Goal: Task Accomplishment & Management: Manage account settings

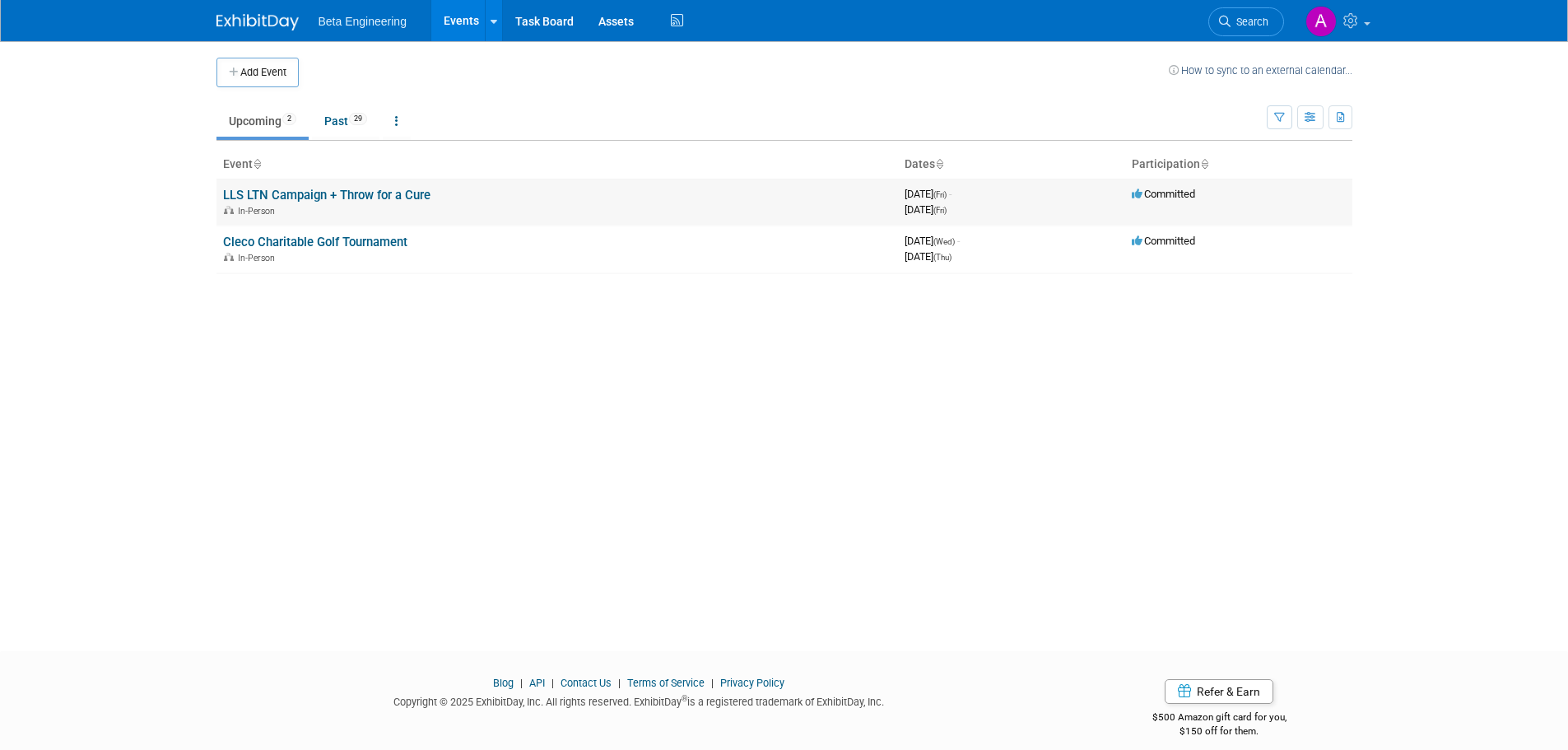
click at [359, 192] on link "LLS LTN Campaign + Throw for a Cure" at bounding box center [326, 195] width 207 height 15
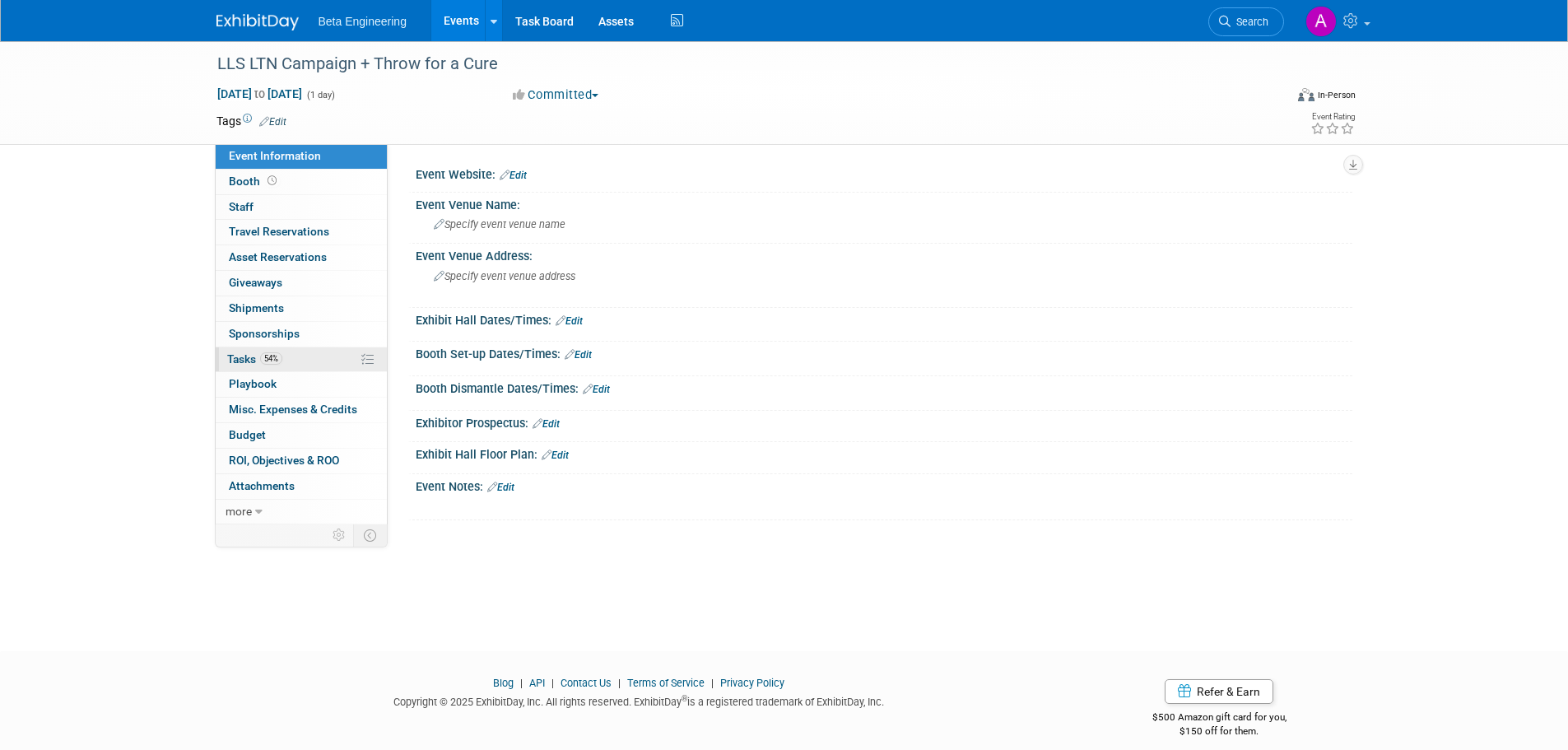
click at [238, 358] on span "Tasks 54%" at bounding box center [254, 358] width 55 height 13
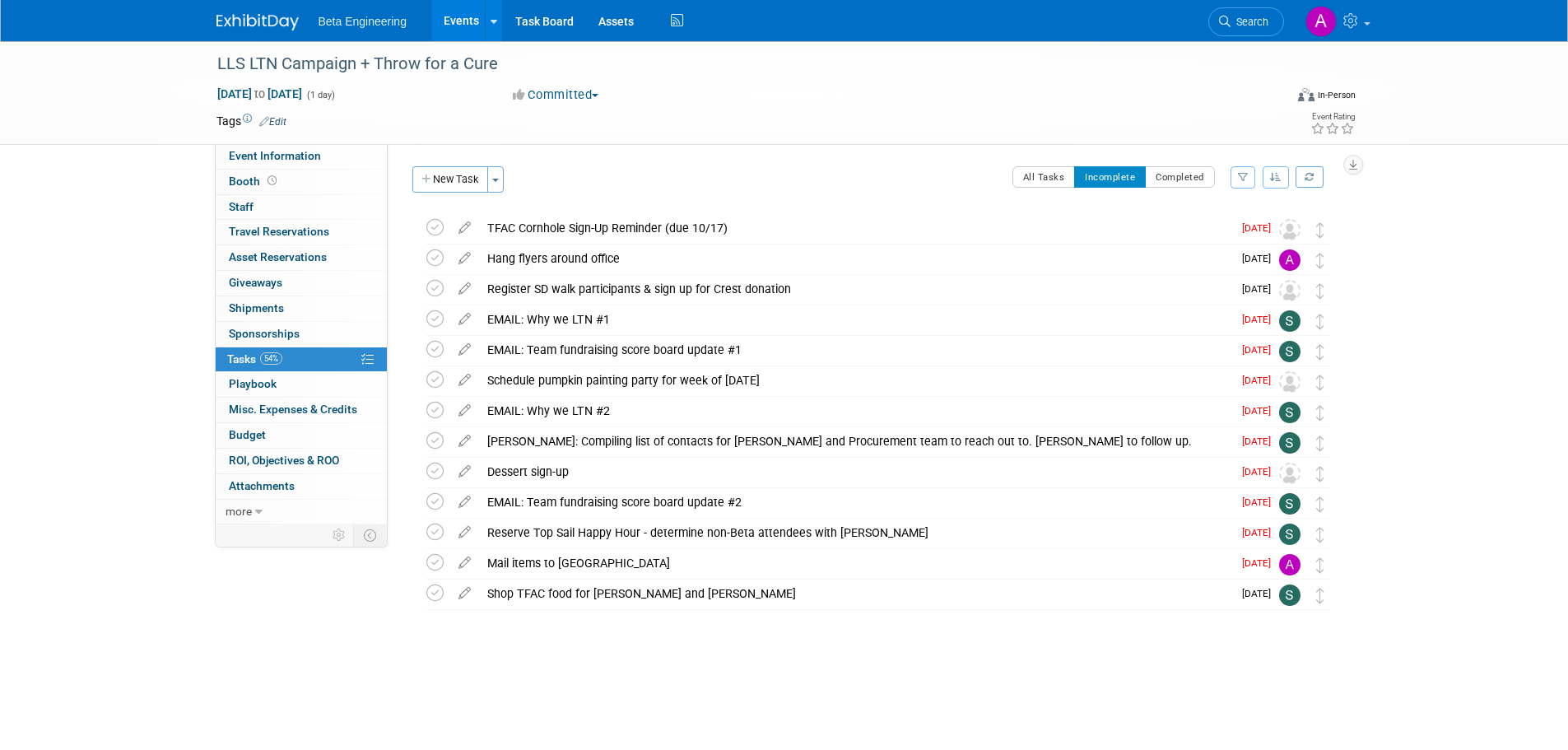
click at [1277, 180] on icon "button" at bounding box center [1275, 177] width 11 height 10
click at [1216, 255] on link "By Due Date" at bounding box center [1229, 253] width 117 height 23
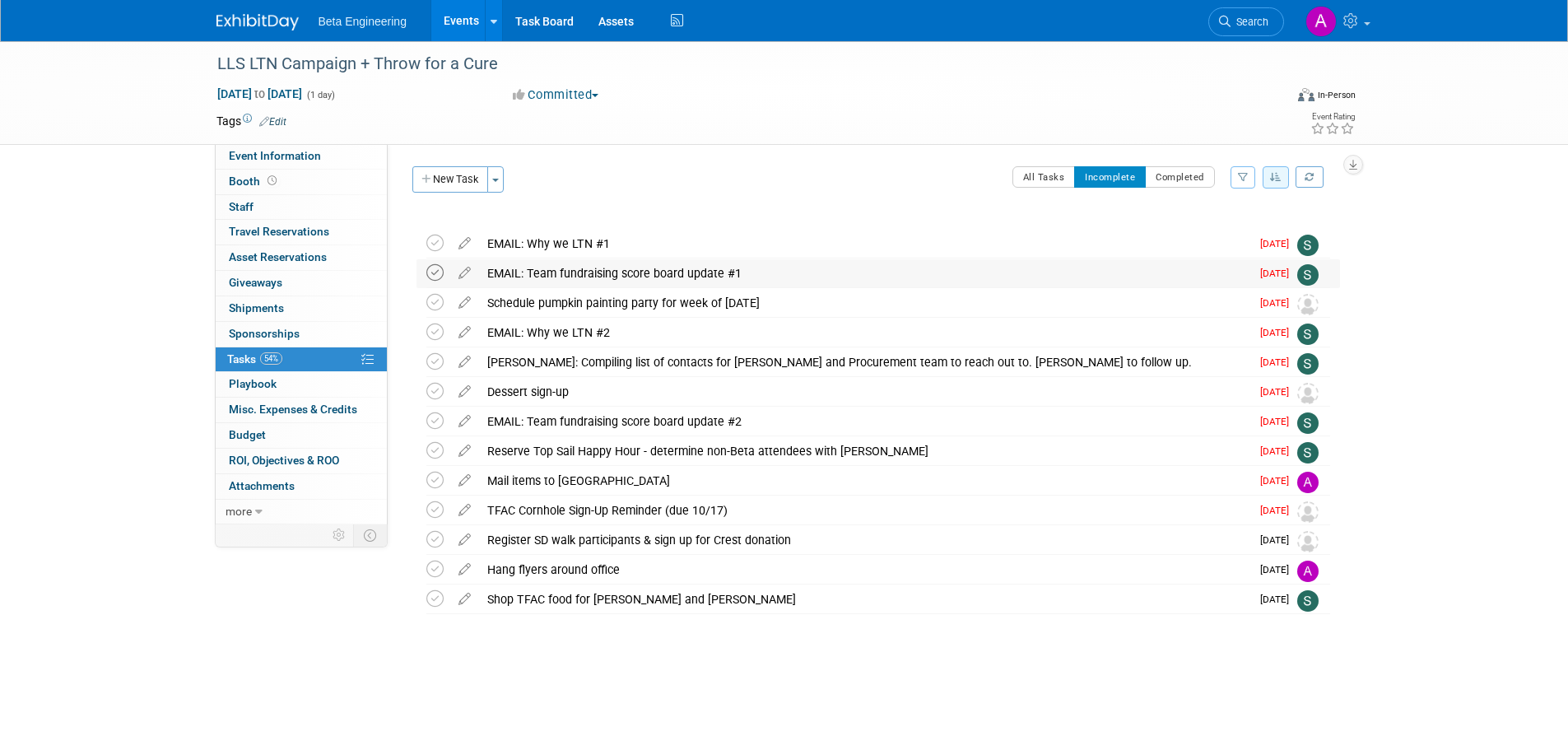
click at [430, 270] on icon at bounding box center [435, 273] width 17 height 17
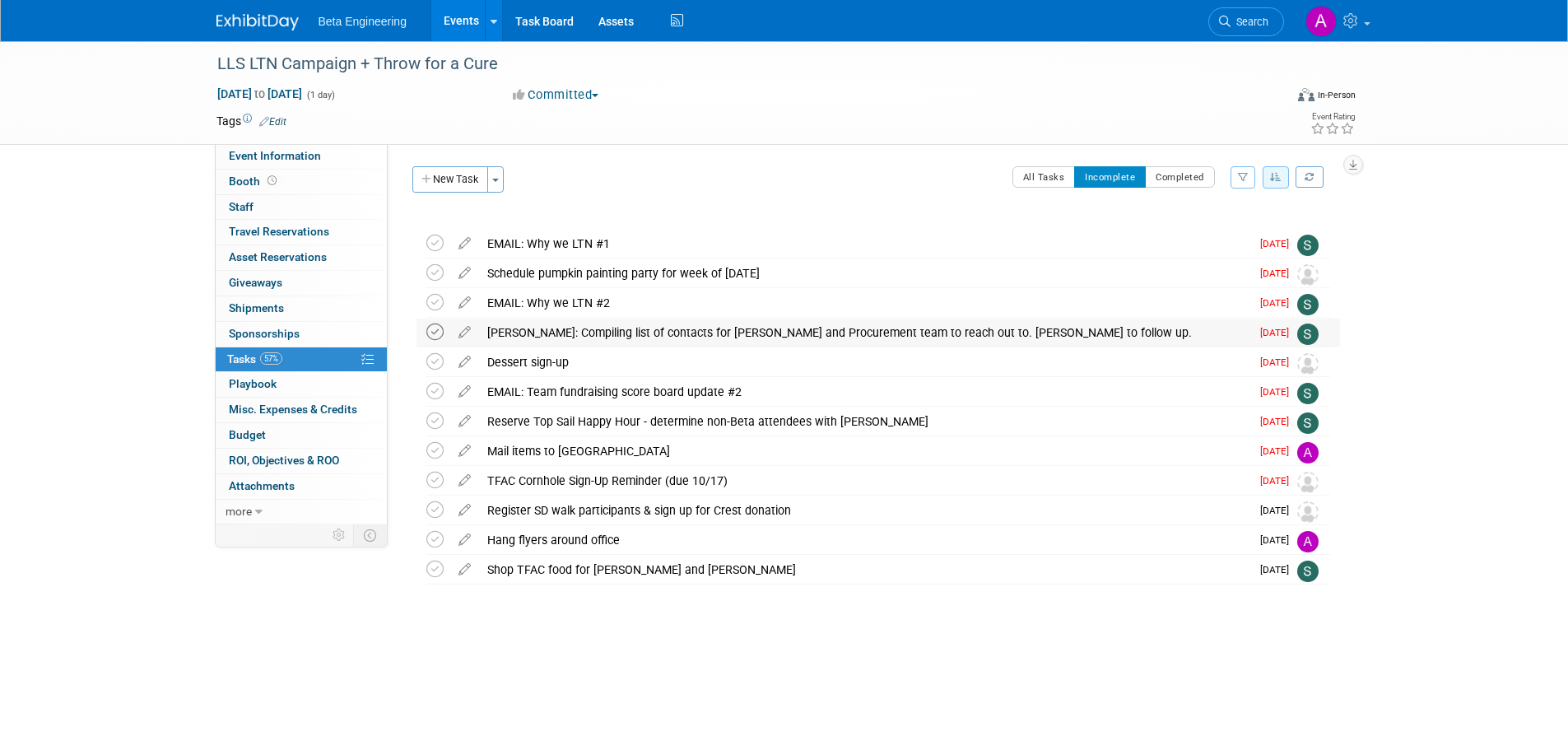
click at [436, 336] on icon at bounding box center [435, 333] width 17 height 17
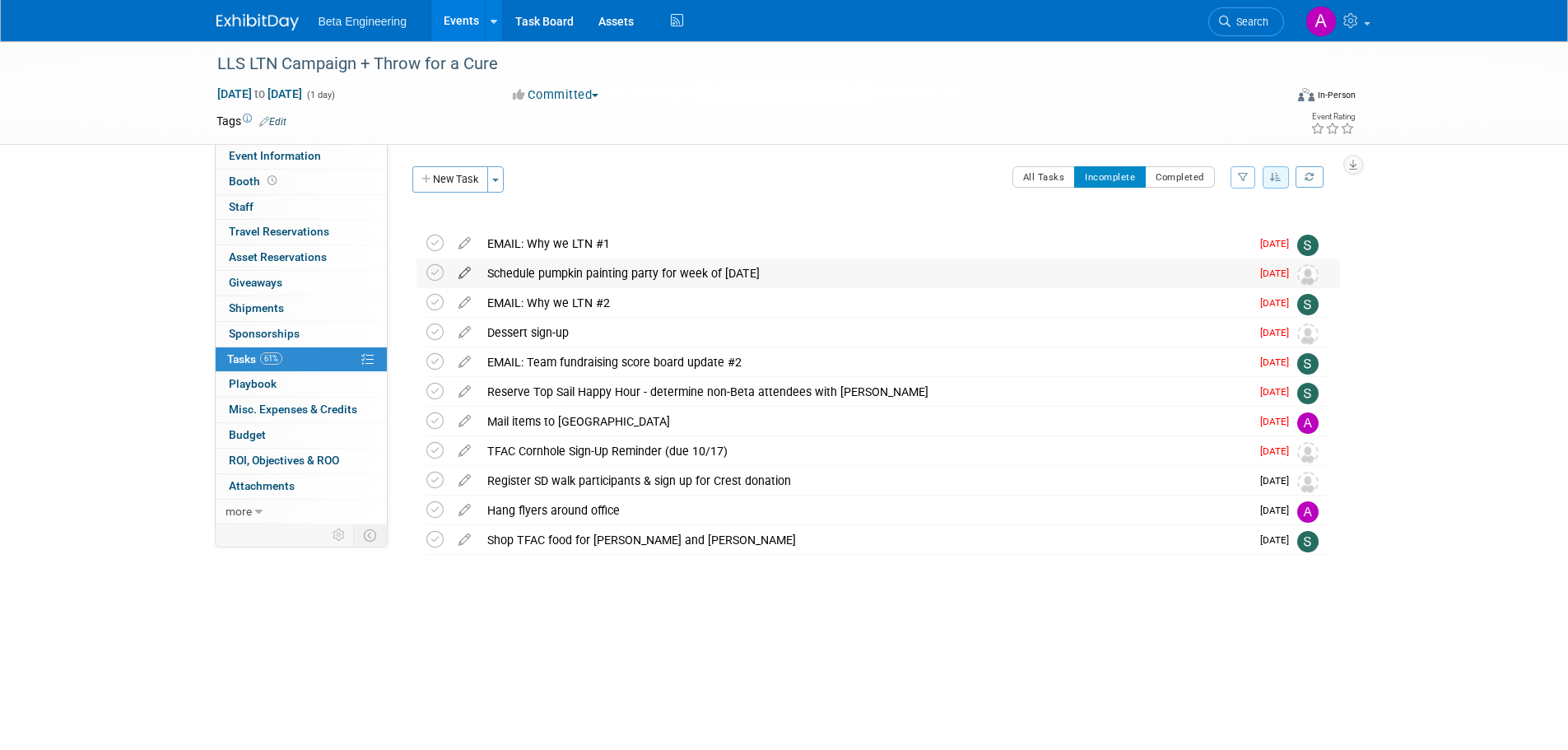
click at [464, 270] on icon at bounding box center [465, 270] width 29 height 21
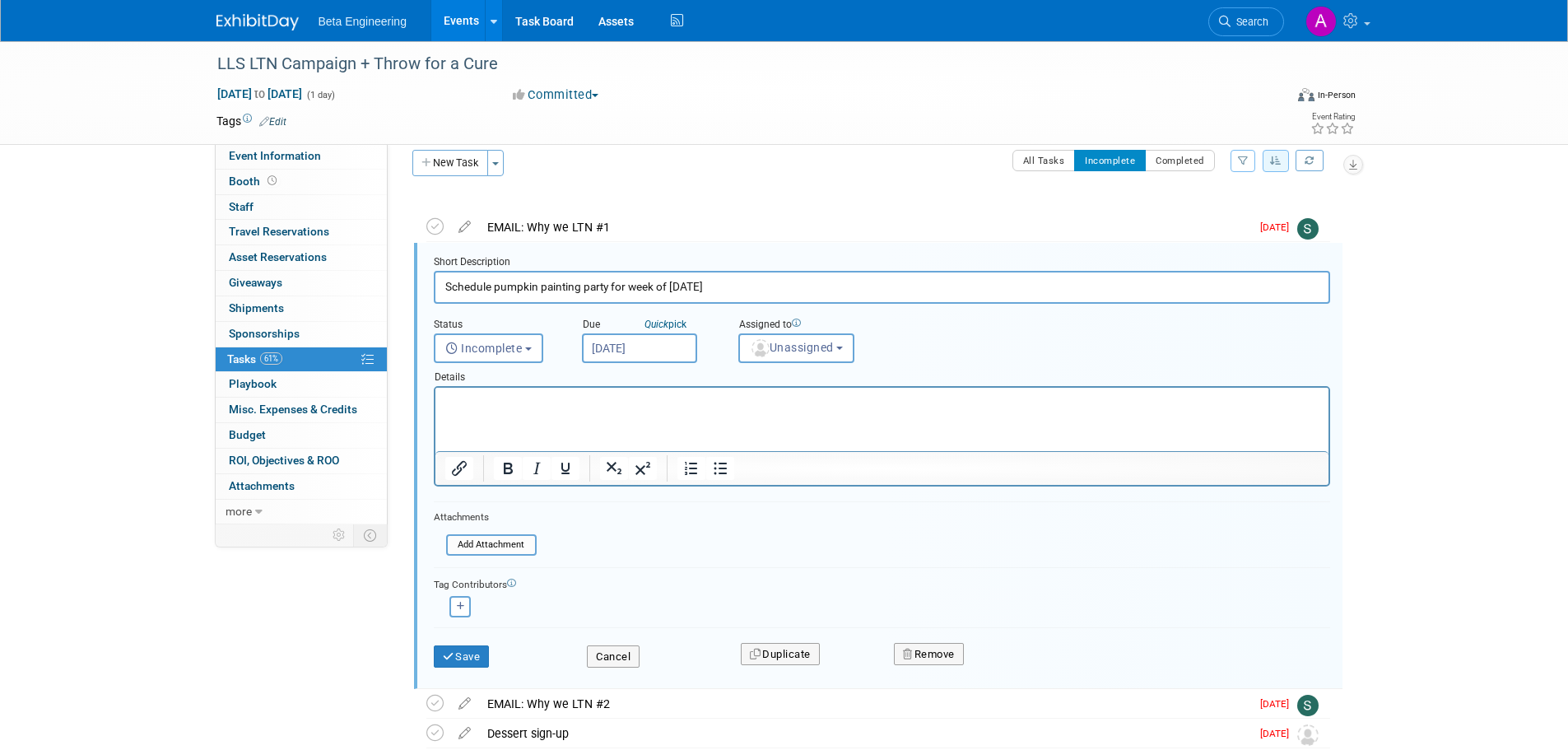
scroll to position [18, 0]
click at [443, 284] on input "Schedule pumpkin painting party for week of Oct. 6" at bounding box center [882, 285] width 896 height 32
type input "Idea for next year - Schedule pumpkin painting party for week of Oct. 6"
click at [459, 652] on button "Save" at bounding box center [461, 655] width 56 height 23
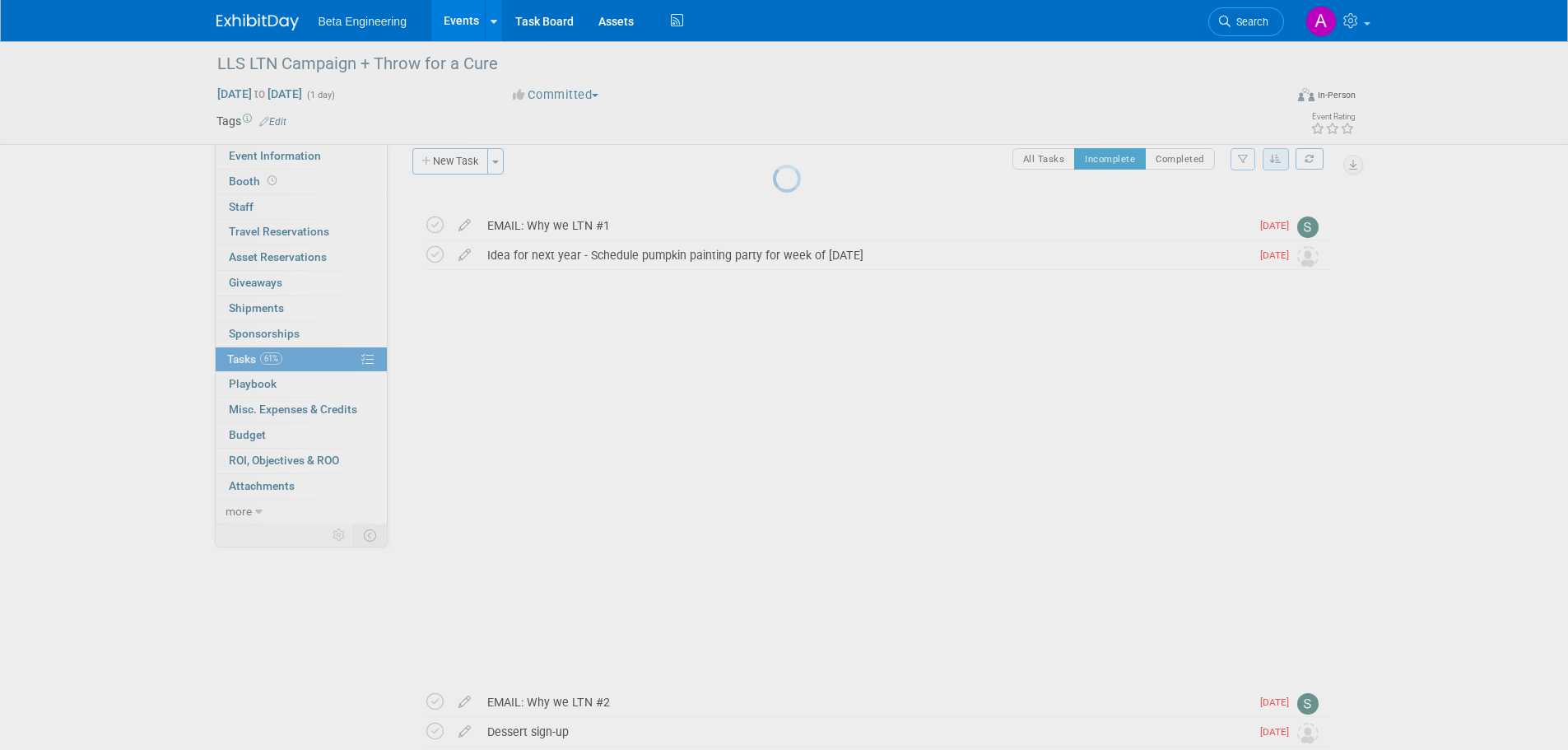
scroll to position [0, 0]
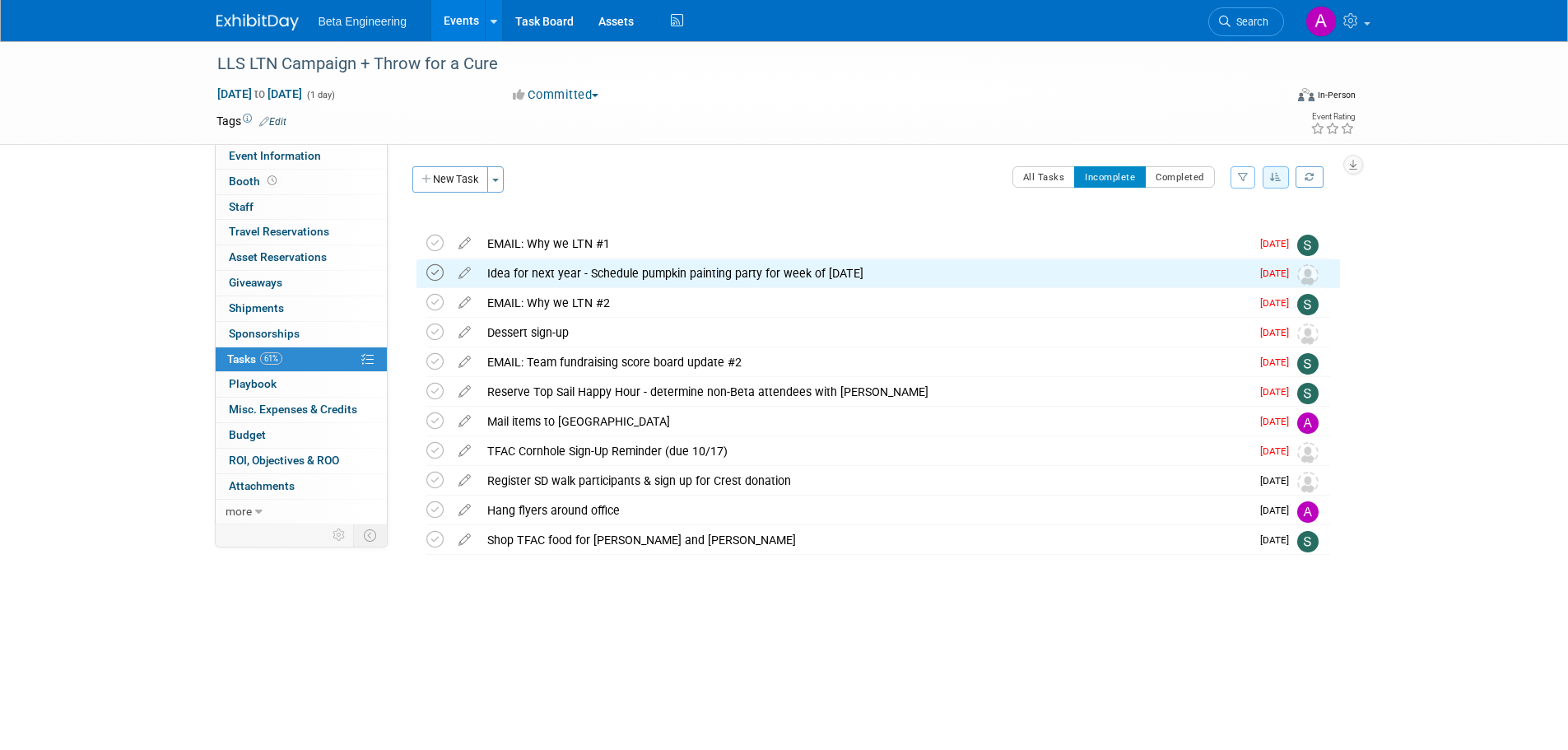
click at [434, 275] on icon at bounding box center [435, 273] width 17 height 17
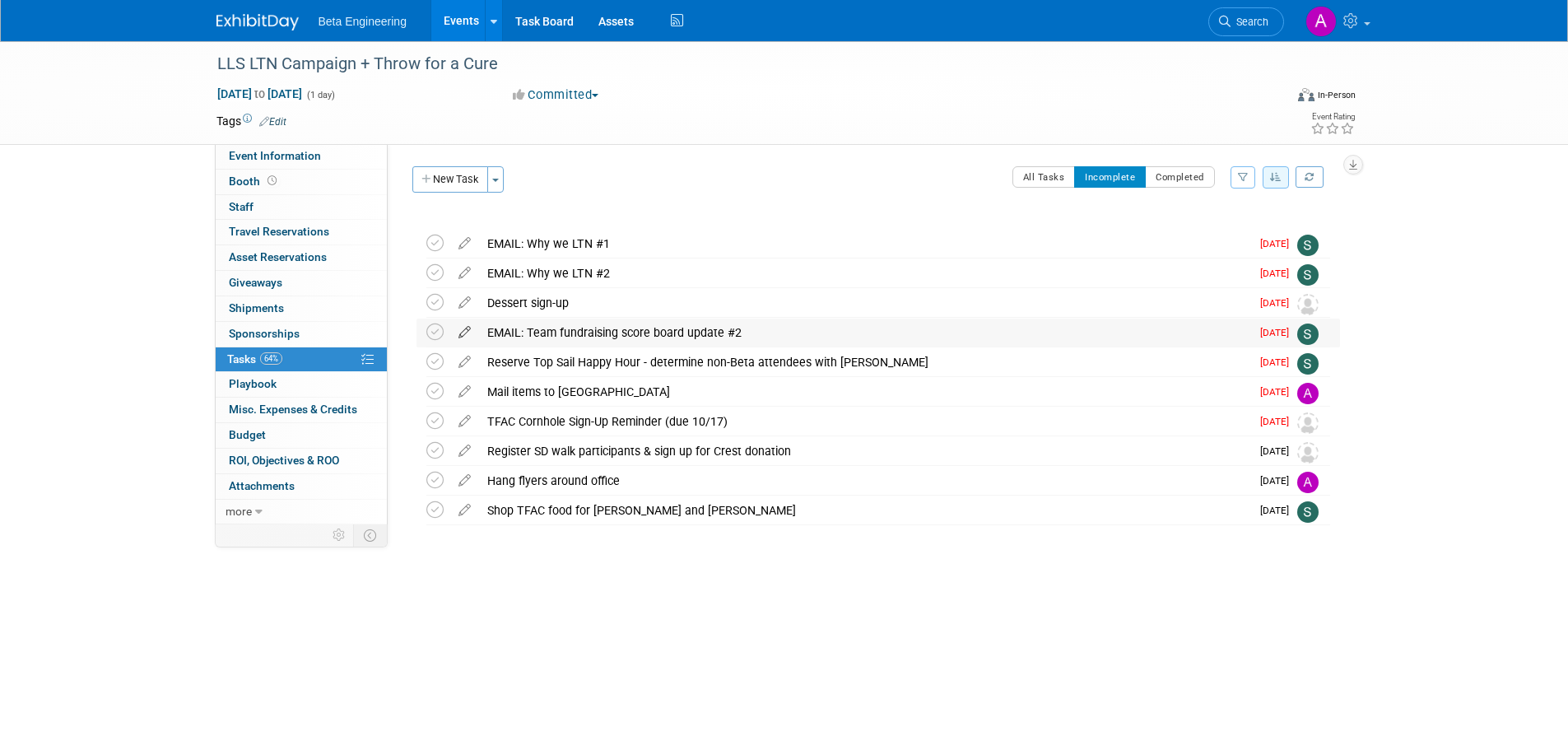
click at [461, 331] on icon at bounding box center [465, 329] width 29 height 21
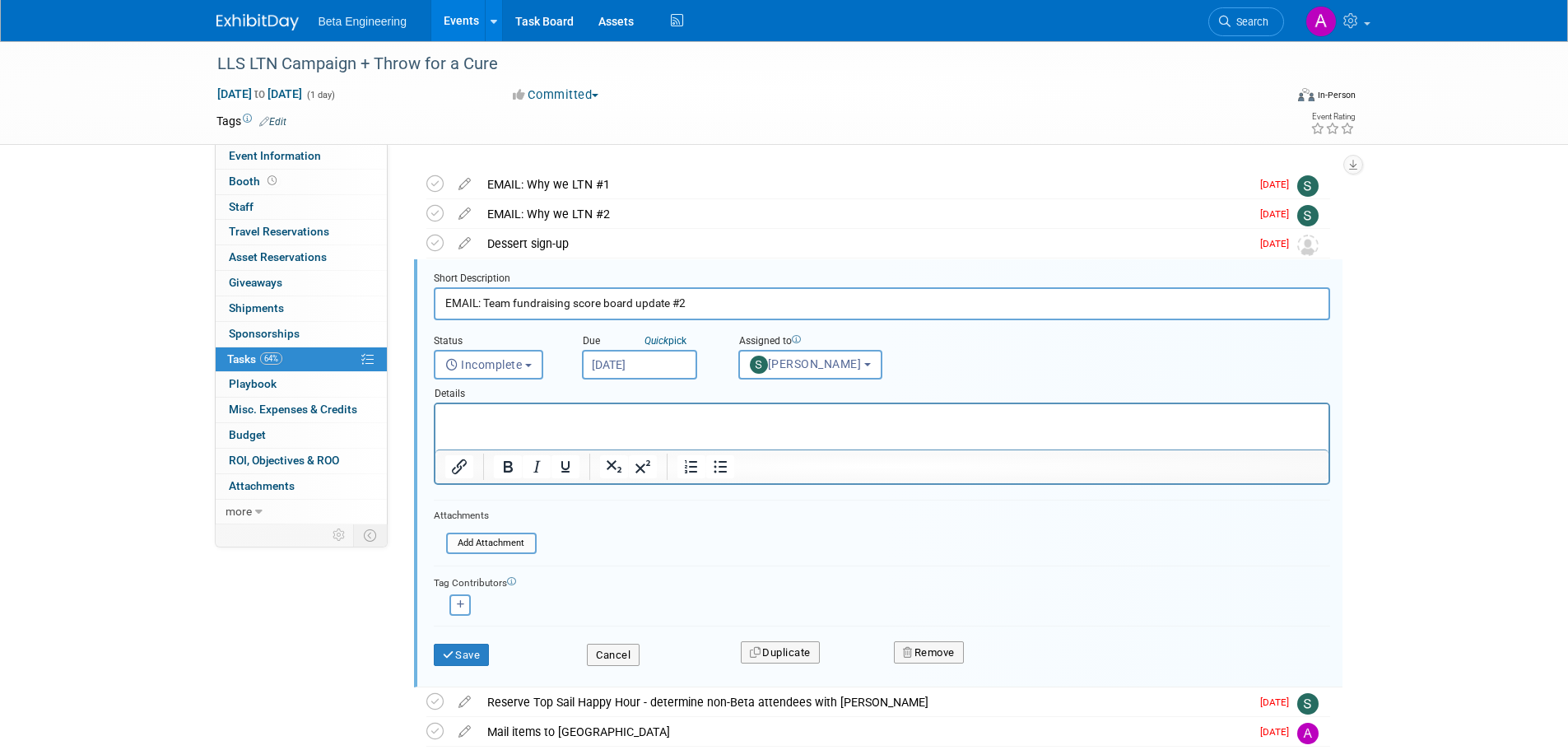
scroll to position [77, 0]
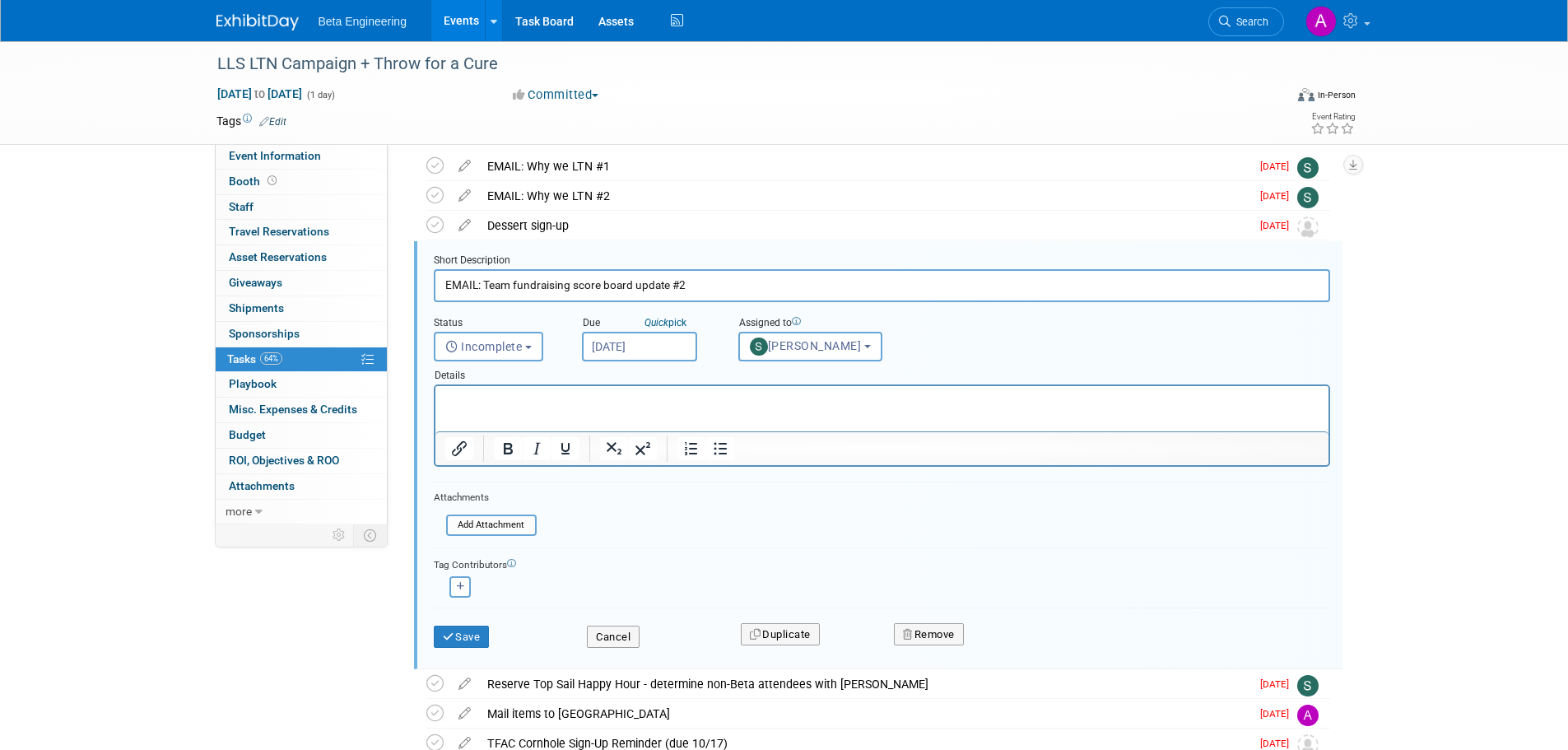
click at [619, 339] on input "Oct 9, 2025" at bounding box center [639, 346] width 116 height 30
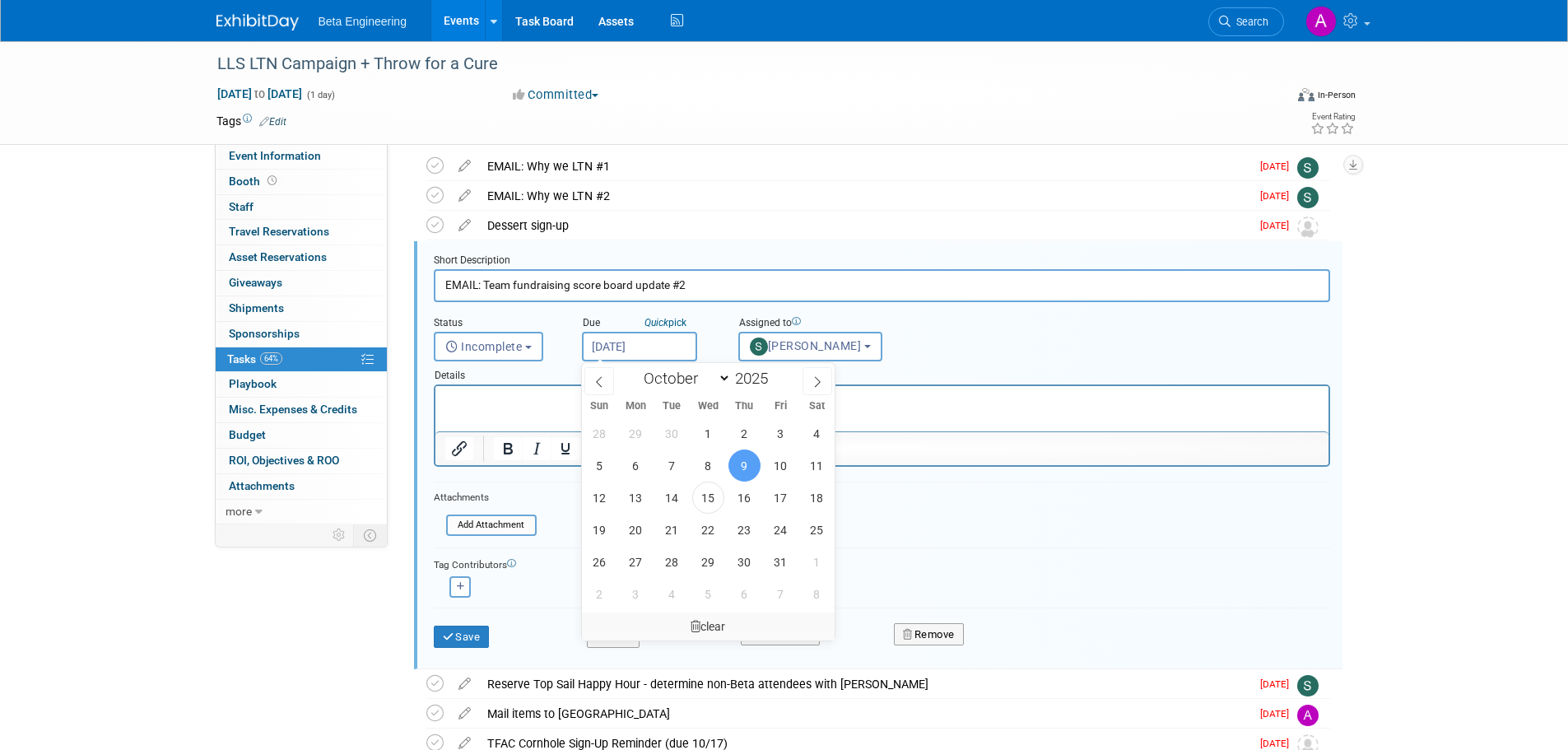
click at [710, 627] on div "clear" at bounding box center [709, 627] width 254 height 28
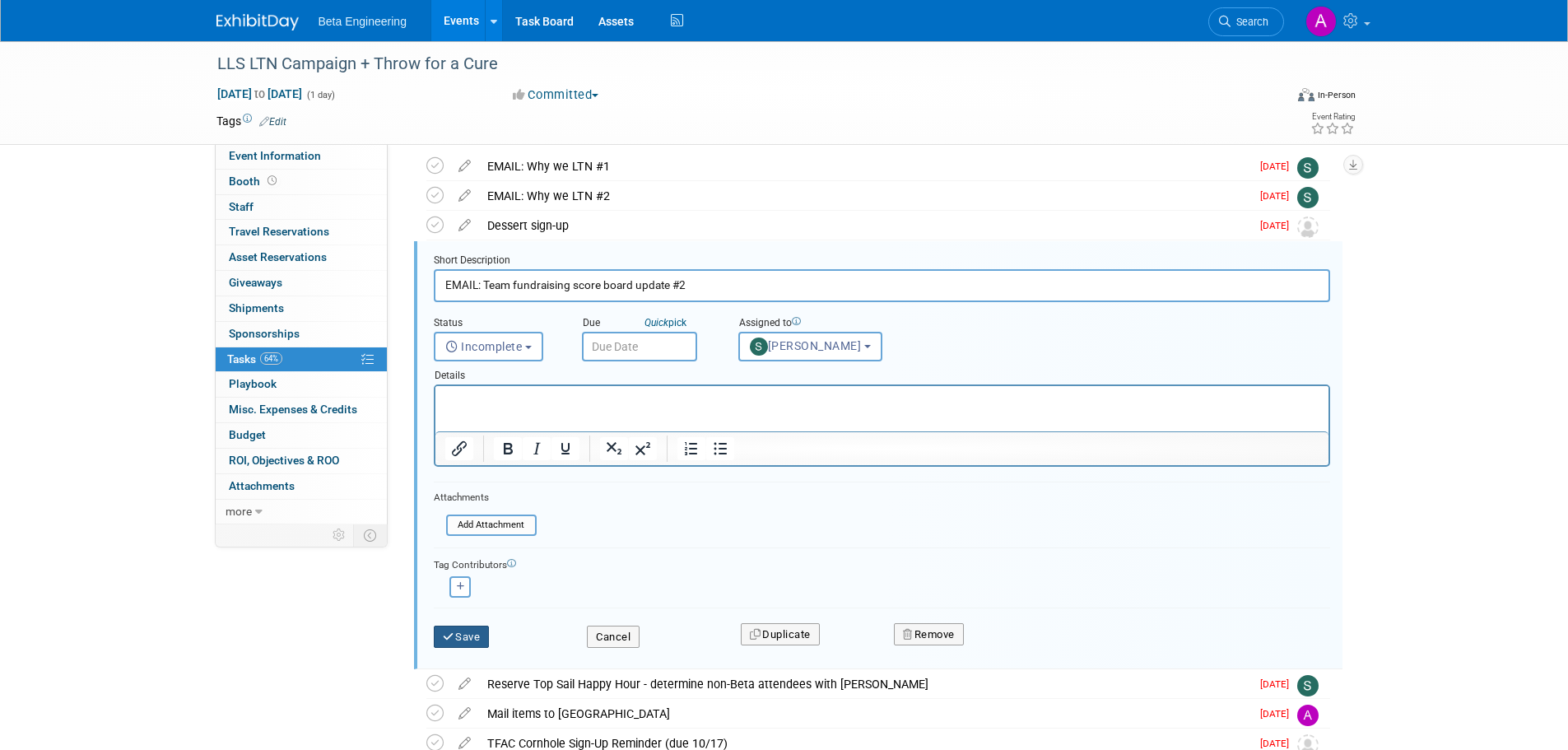
click at [484, 635] on button "Save" at bounding box center [461, 637] width 56 height 23
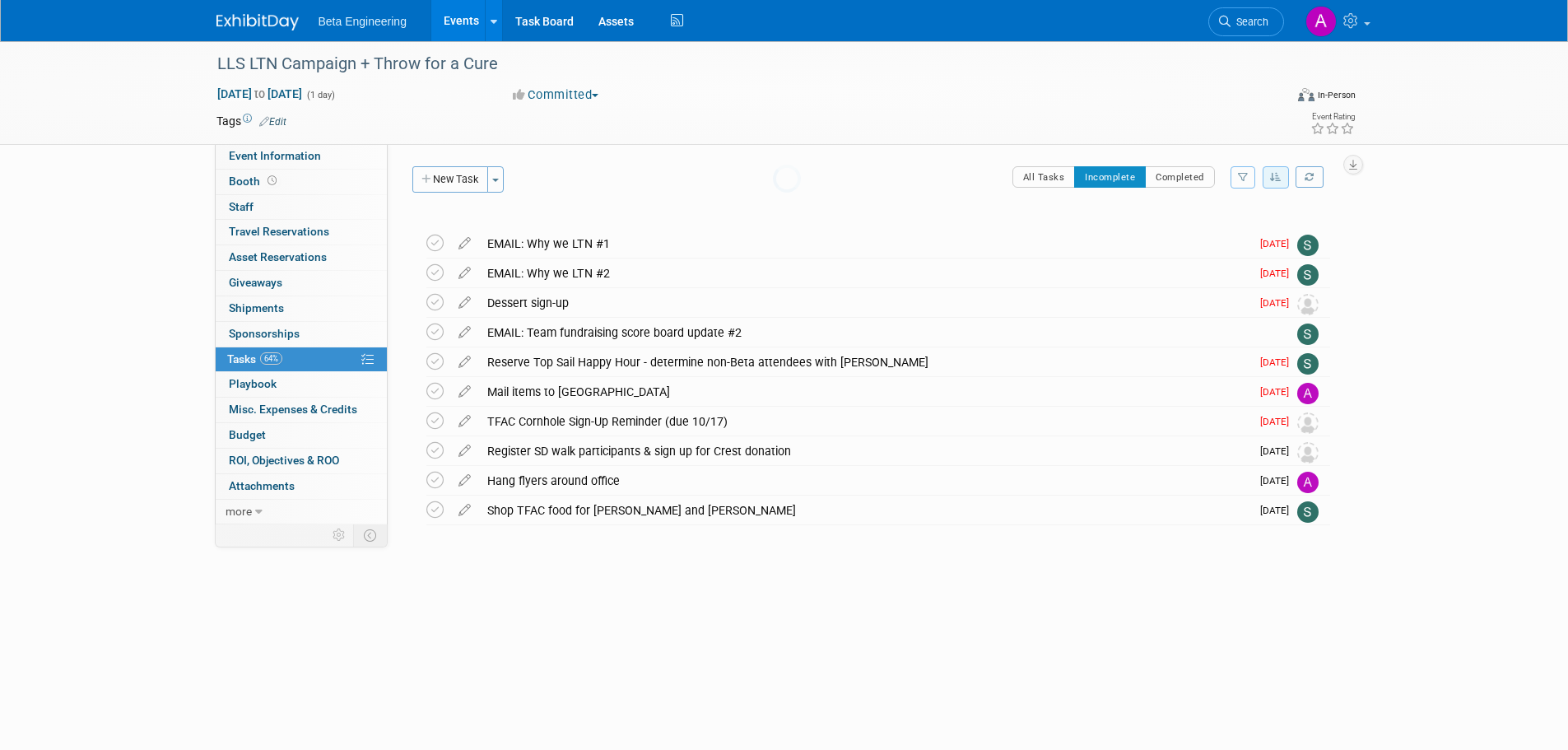
scroll to position [0, 0]
click at [262, 22] on img at bounding box center [258, 21] width 82 height 16
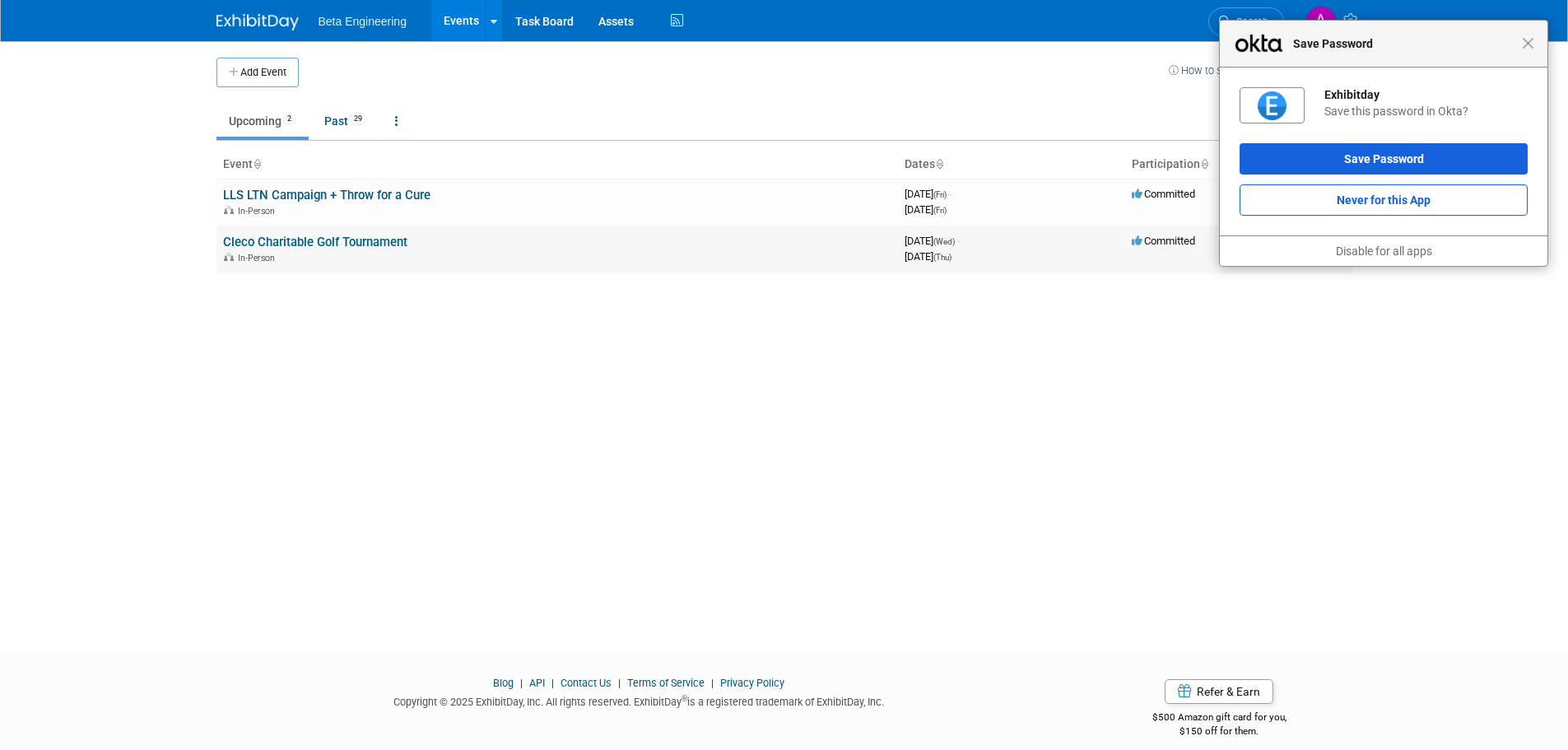
click at [312, 233] on td "Cleco Charitable Golf Tournament In-Person" at bounding box center [558, 249] width 682 height 47
click at [312, 237] on link "Cleco Charitable Golf Tournament" at bounding box center [314, 242] width 184 height 15
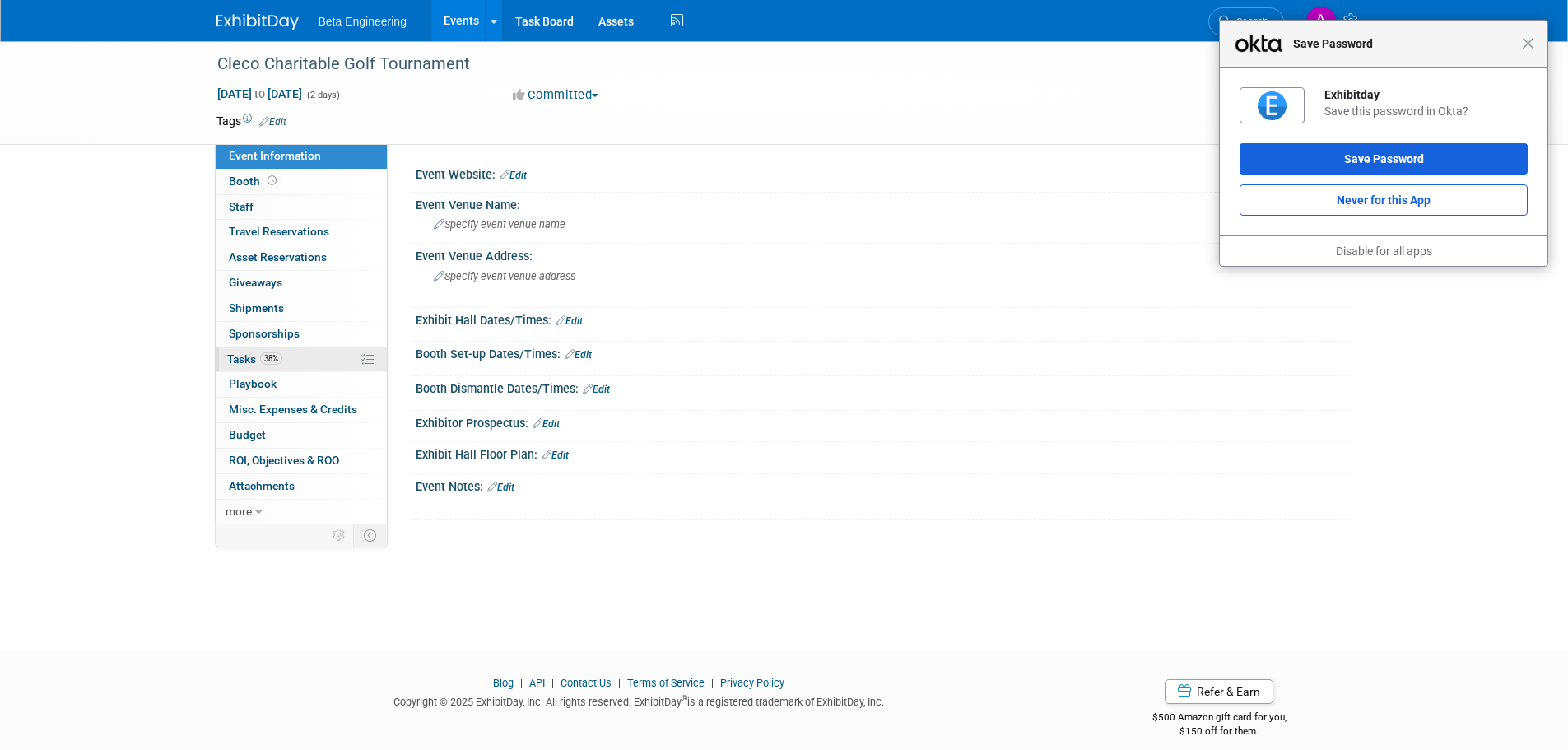
click at [249, 348] on link "38% Tasks 38%" at bounding box center [302, 359] width 171 height 25
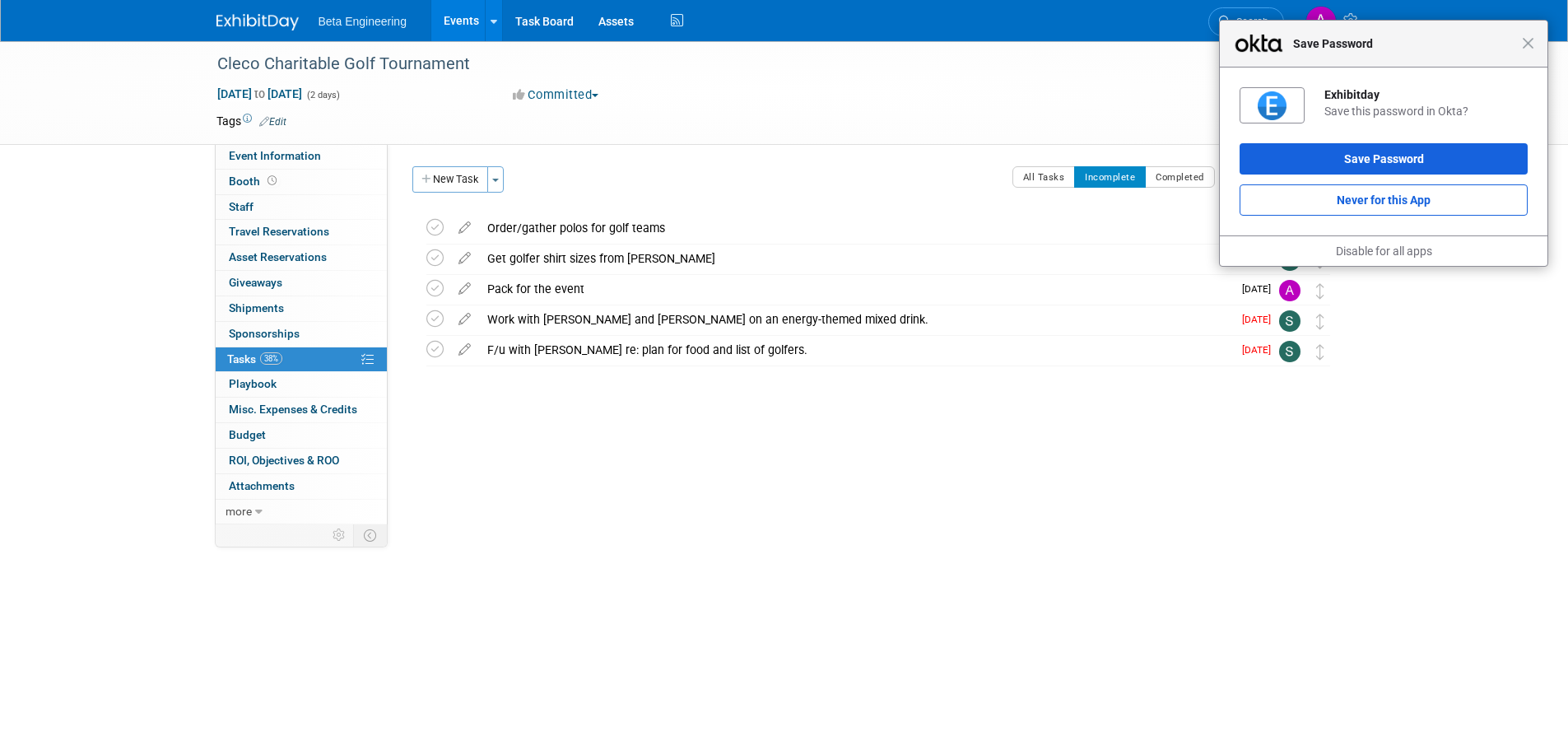
click at [643, 462] on div "Event Website: Edit Event Venue Name: Specify event venue name Event Venue Addr…" at bounding box center [871, 334] width 965 height 381
click at [1531, 43] on span "Close" at bounding box center [1528, 43] width 12 height 12
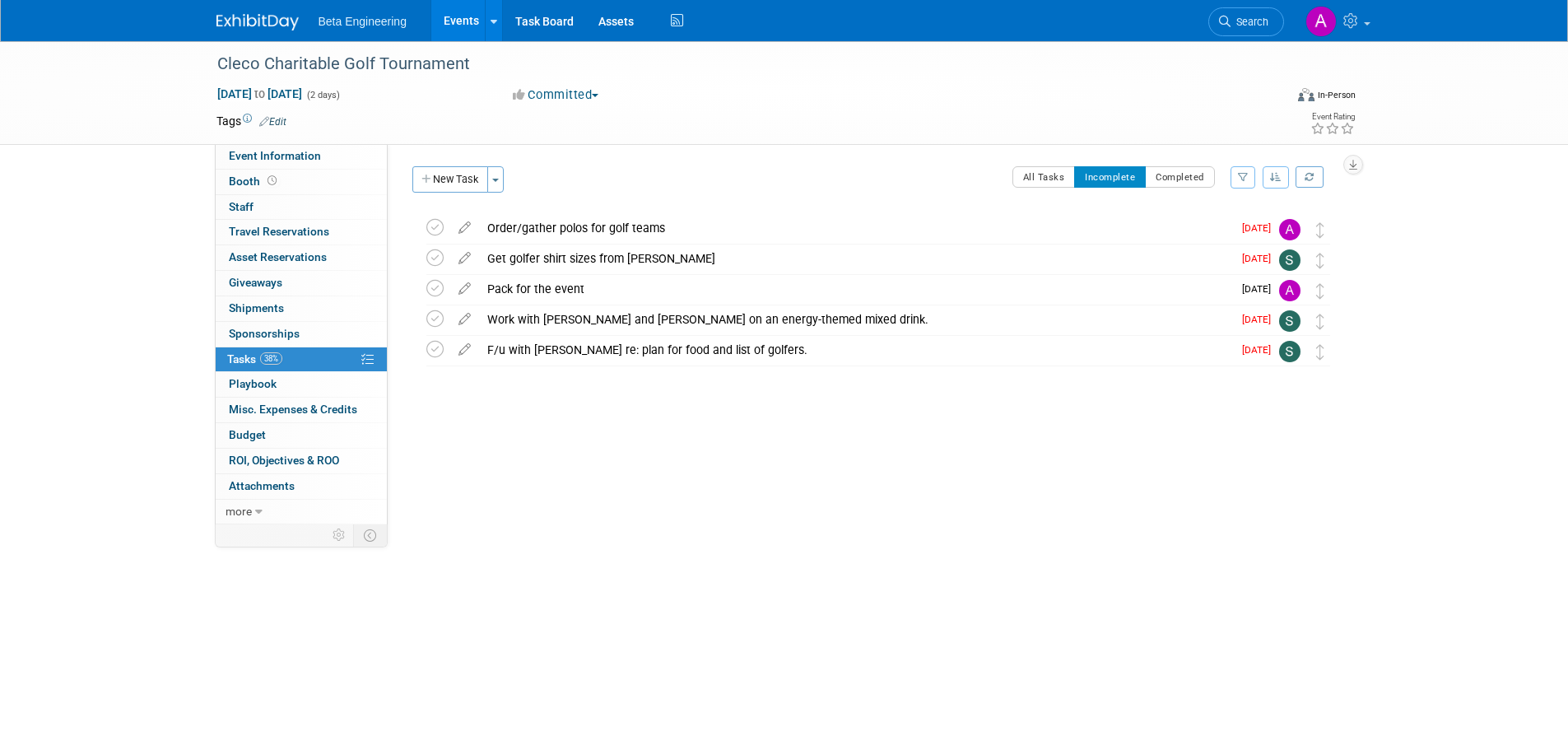
click at [633, 461] on div "Event Website: Edit Event Venue Name: Specify event venue name Event Venue Addr…" at bounding box center [871, 334] width 965 height 381
click at [432, 182] on icon "button" at bounding box center [427, 180] width 11 height 10
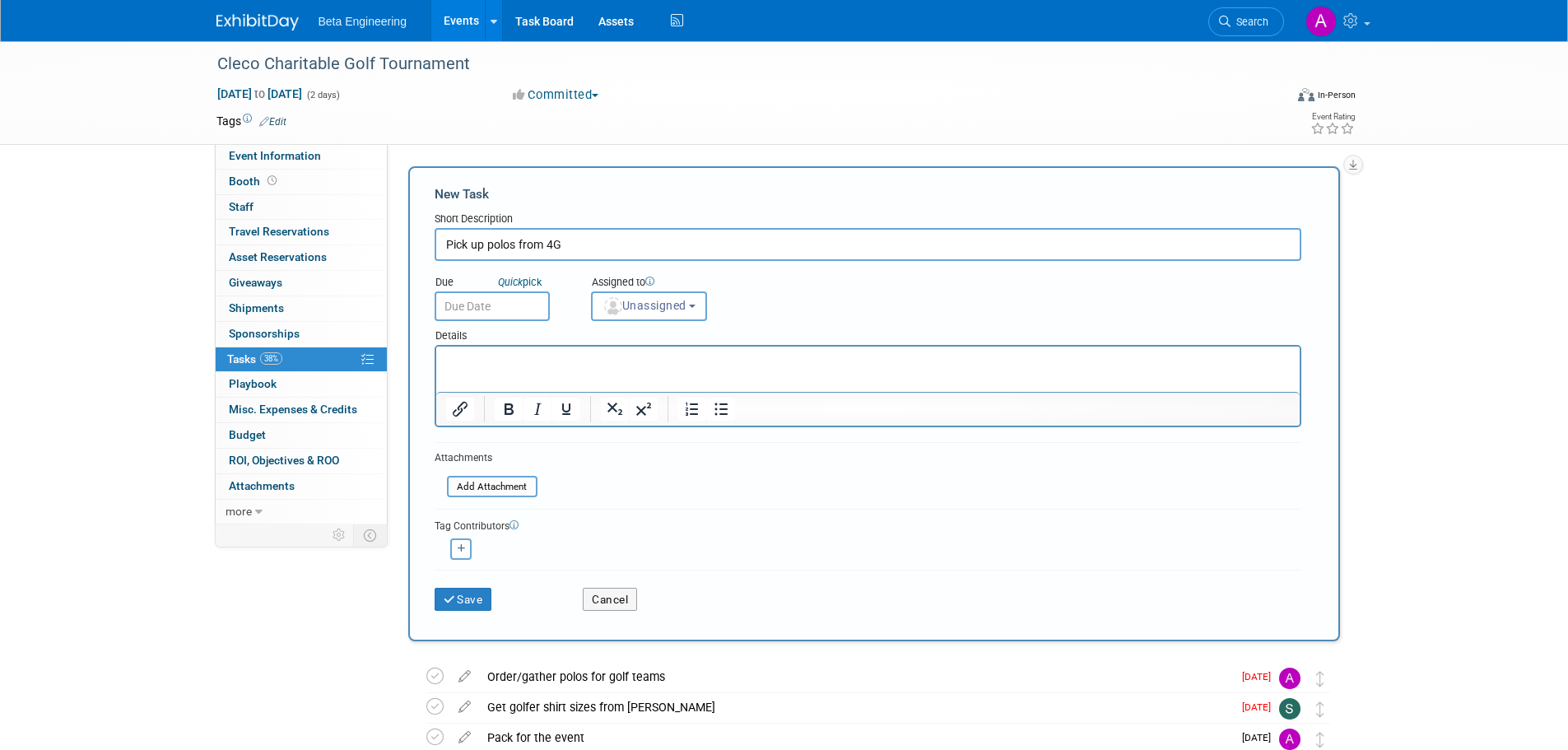
type input "Pick up polos from 4G"
click at [507, 303] on input "text" at bounding box center [492, 306] width 116 height 30
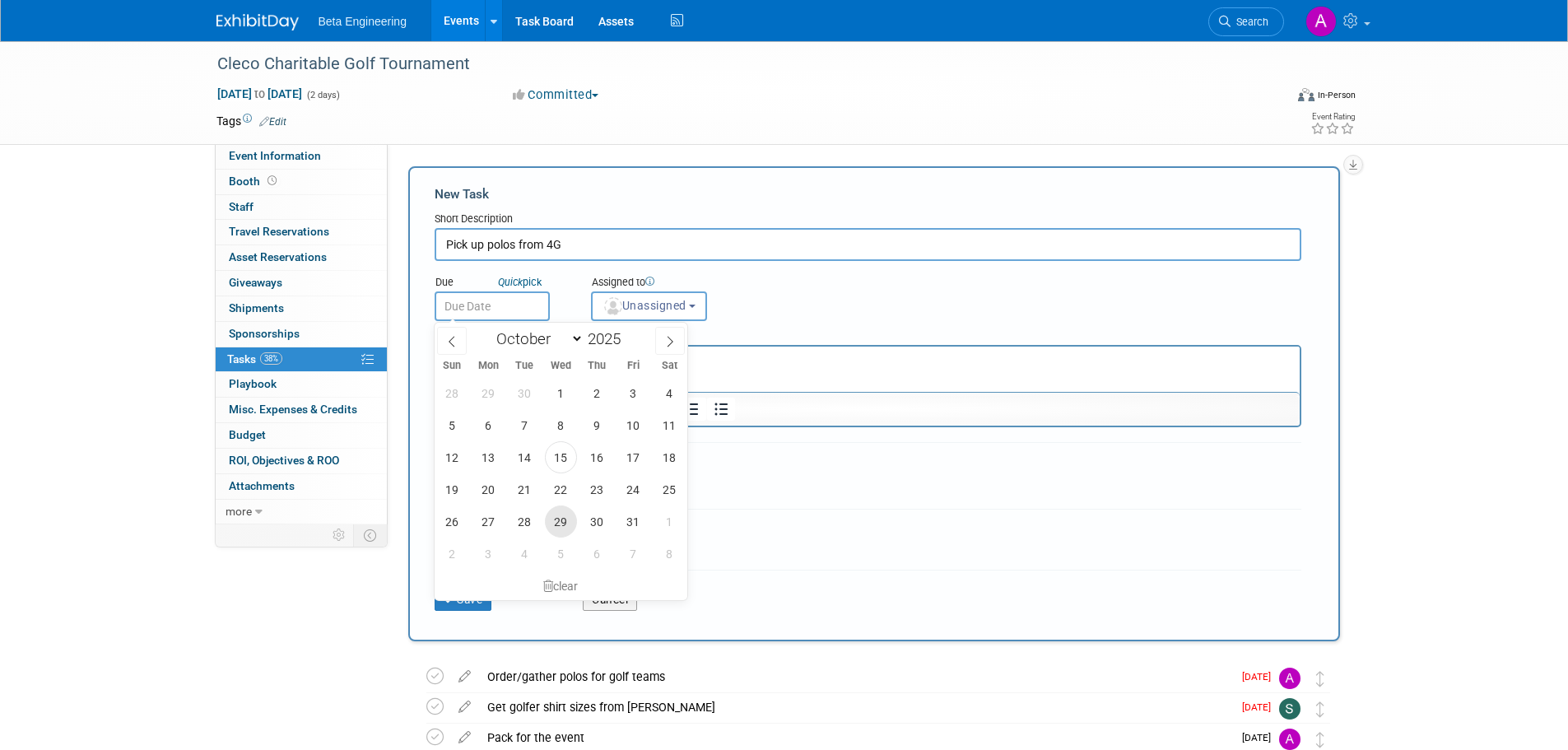
click at [558, 521] on span "29" at bounding box center [560, 521] width 32 height 32
type input "Oct 29, 2025"
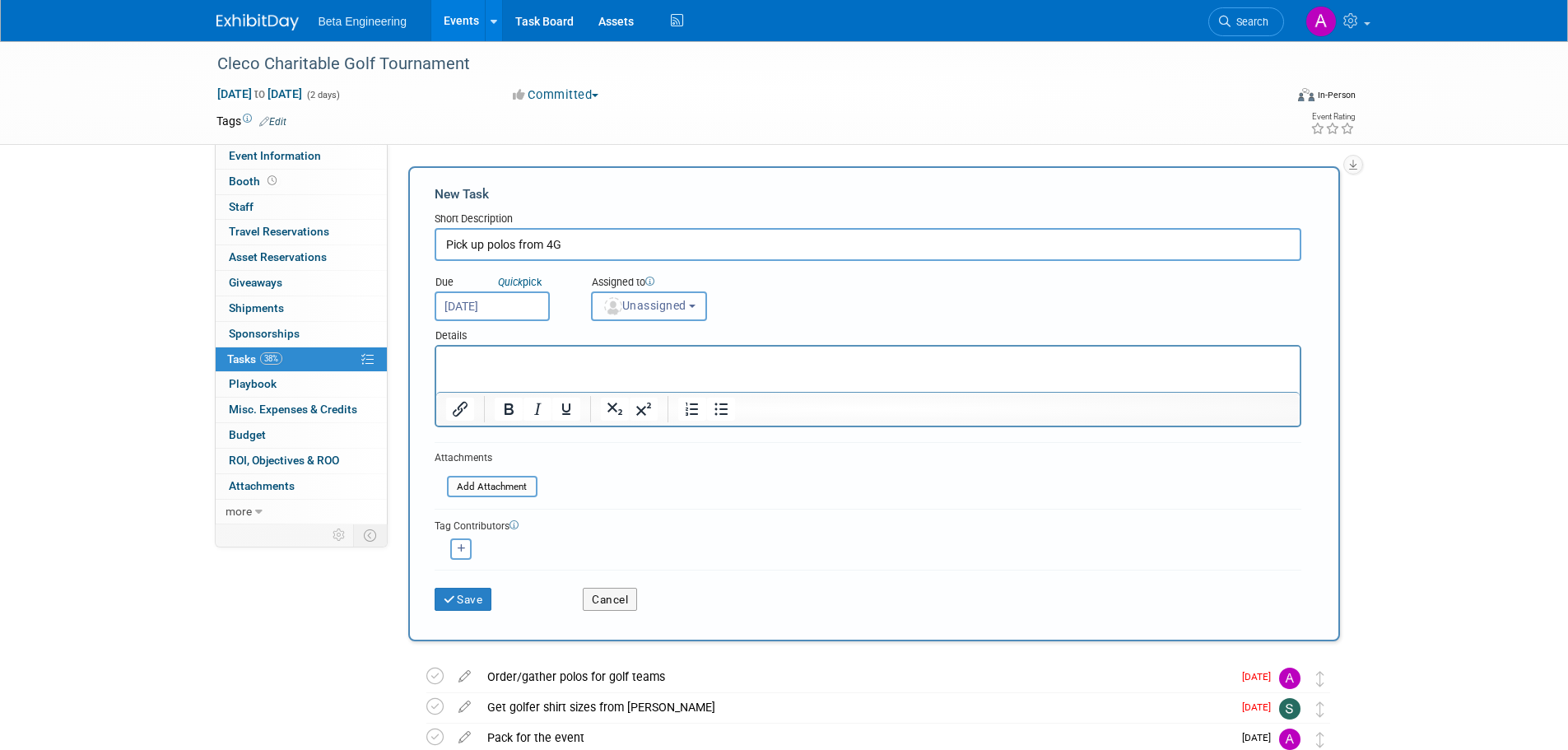
click at [636, 311] on span "Unassigned" at bounding box center [644, 305] width 84 height 13
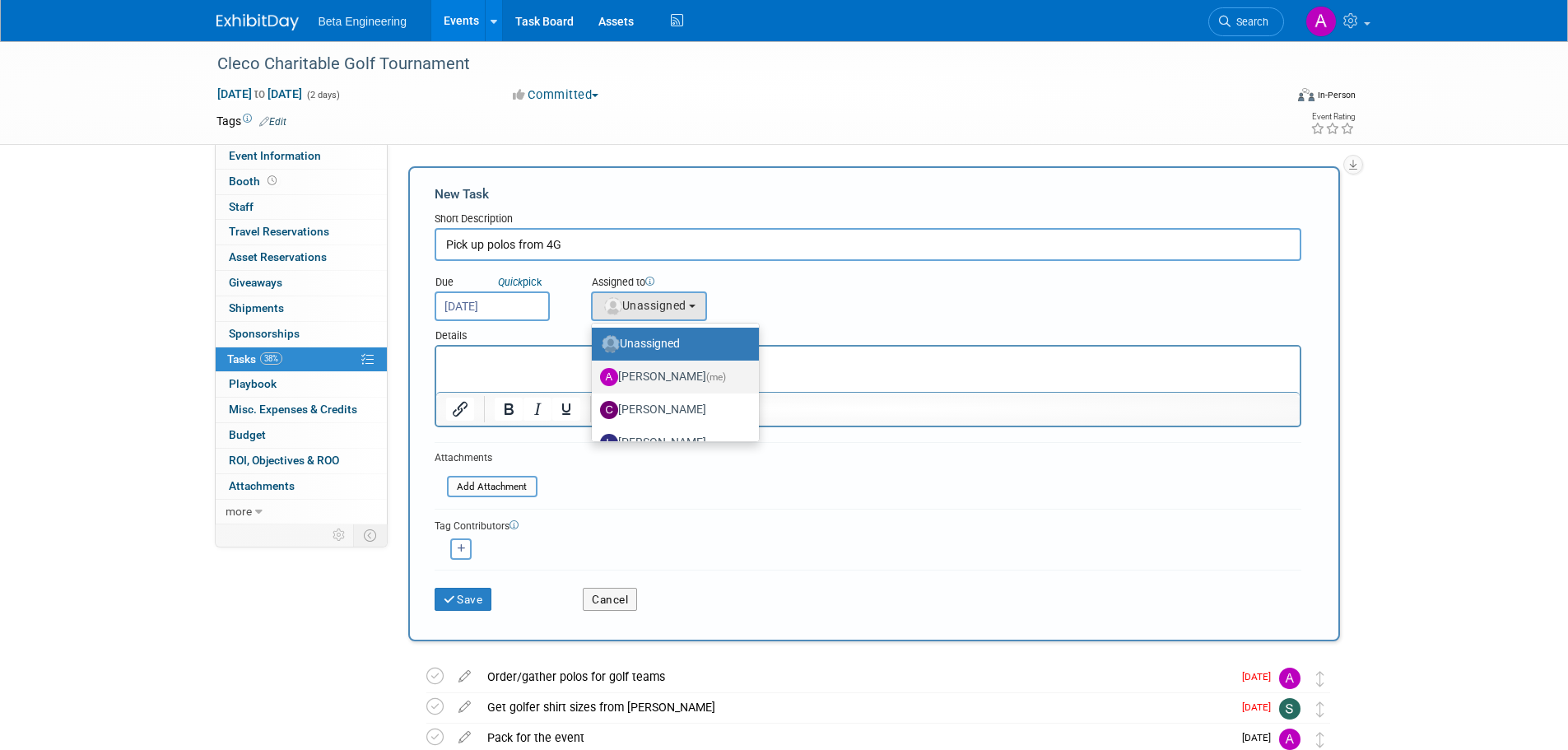
click at [643, 371] on label "Anne Mertens (me)" at bounding box center [671, 377] width 142 height 27
click at [595, 371] on input "Anne Mertens (me)" at bounding box center [589, 375] width 10 height 10
select select "6ff3d987-10bc-4a7b-8953-bf24971659f4"
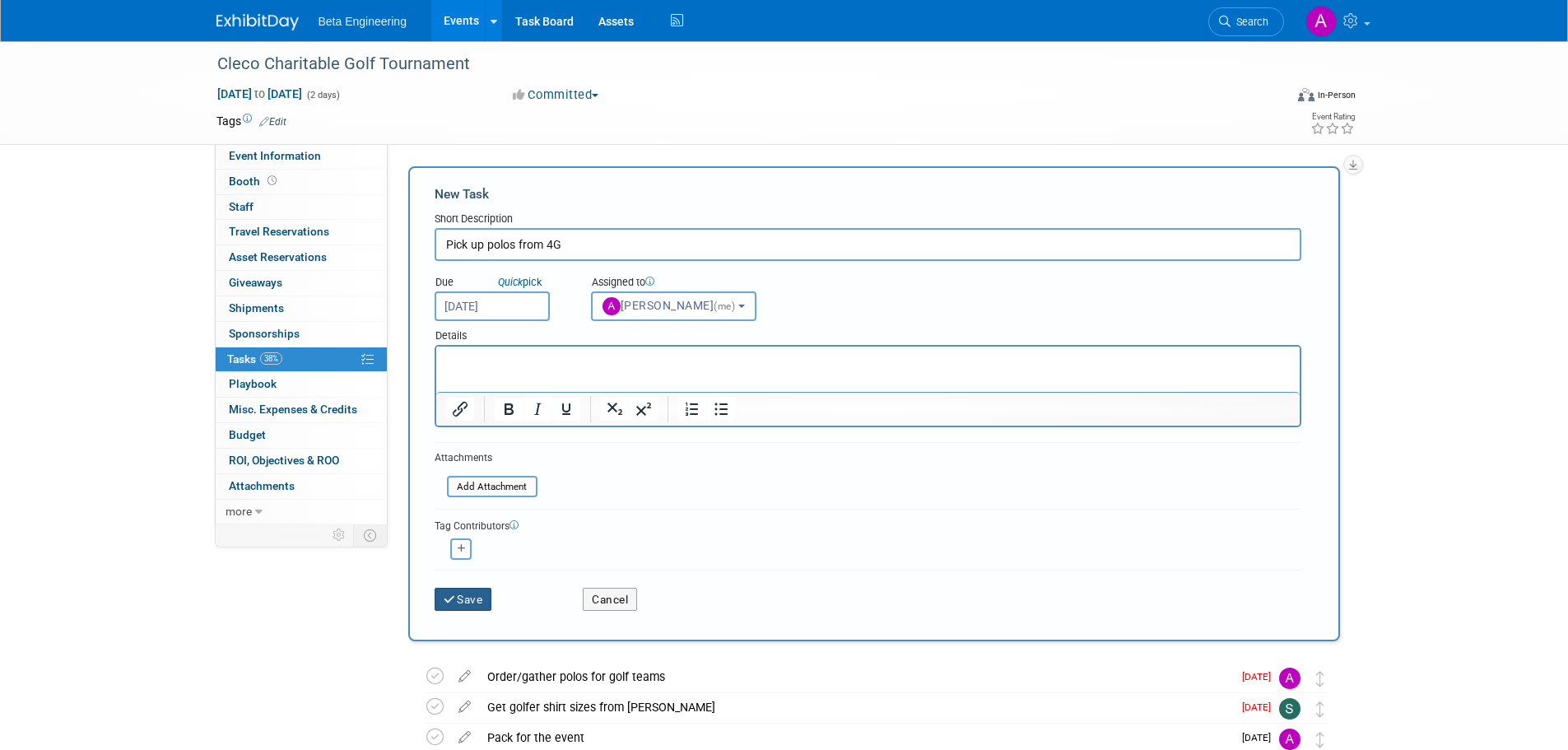
click at [478, 594] on button "Save" at bounding box center [463, 599] width 57 height 23
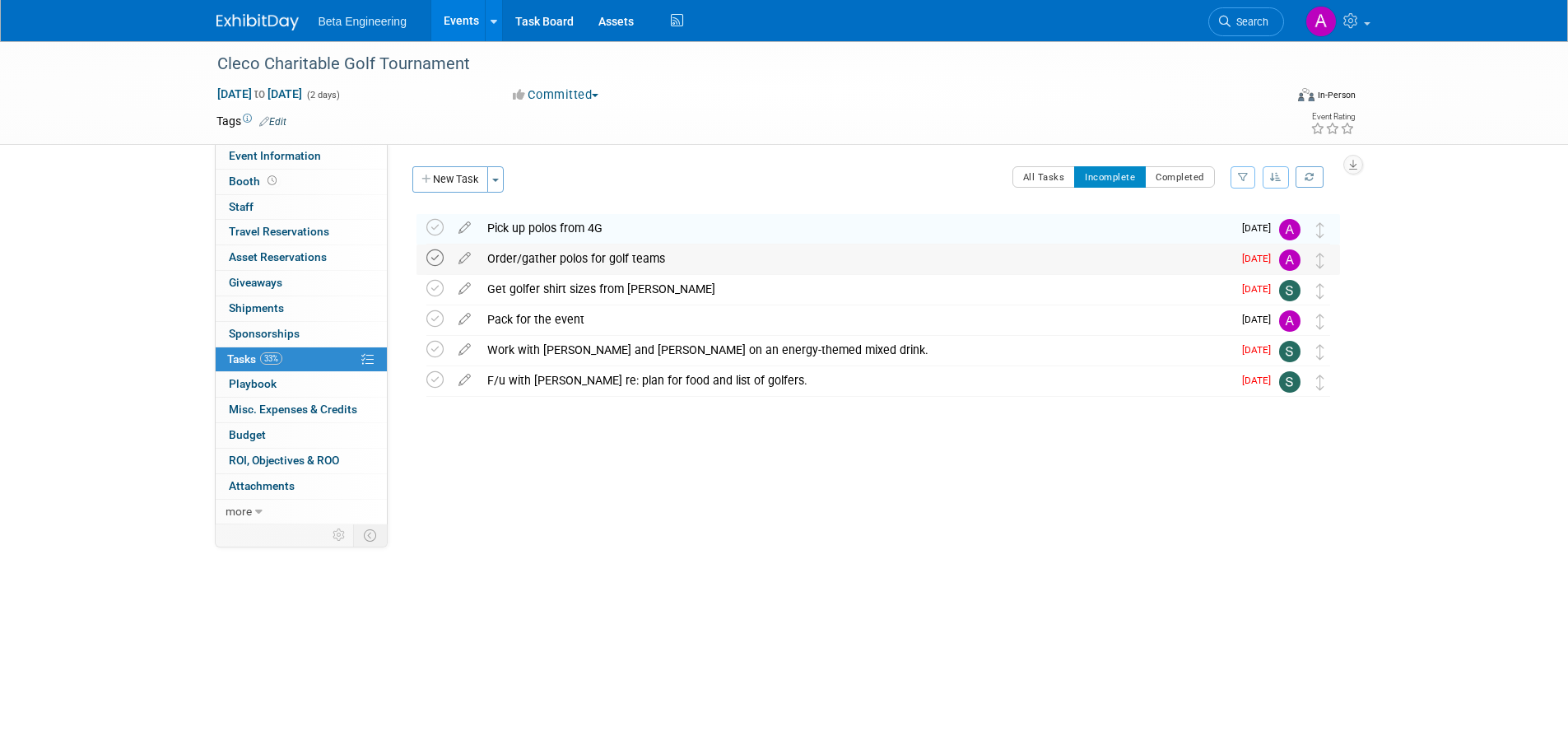
click at [435, 256] on icon at bounding box center [435, 258] width 17 height 17
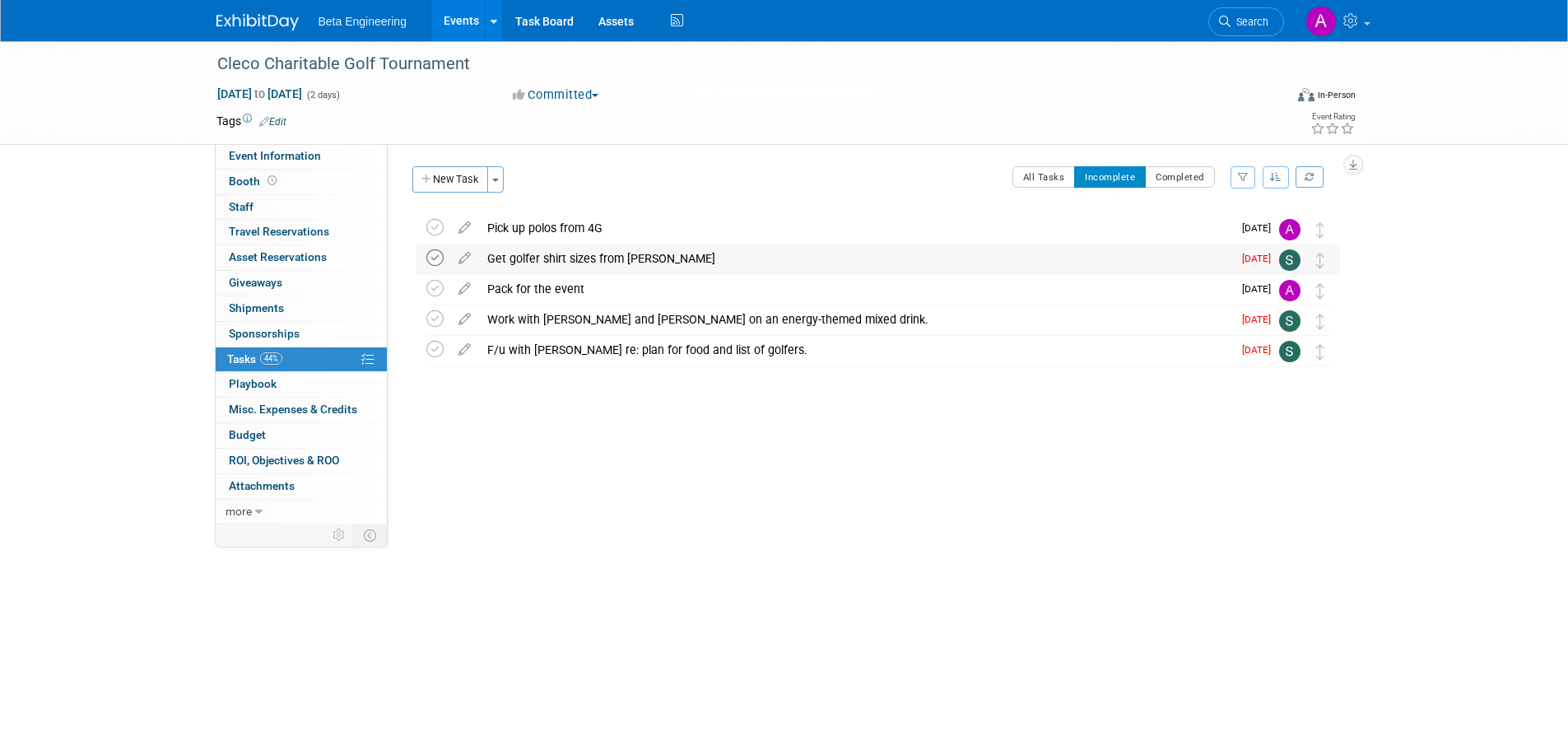
click at [433, 255] on icon at bounding box center [435, 258] width 17 height 17
